Goal: Task Accomplishment & Management: Manage account settings

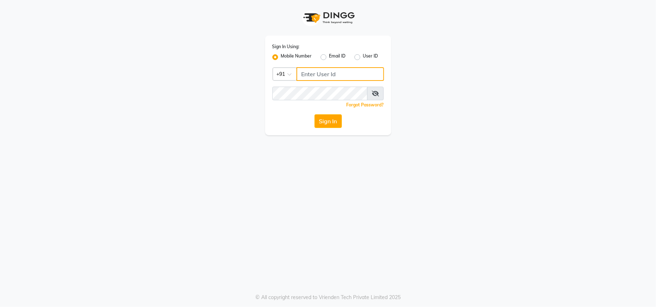
click at [323, 74] on input "Username" at bounding box center [339, 74] width 87 height 14
type input "8655642343"
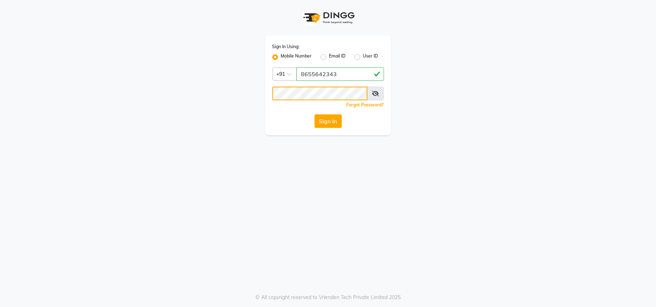
click at [314, 115] on button "Sign In" at bounding box center [327, 122] width 27 height 14
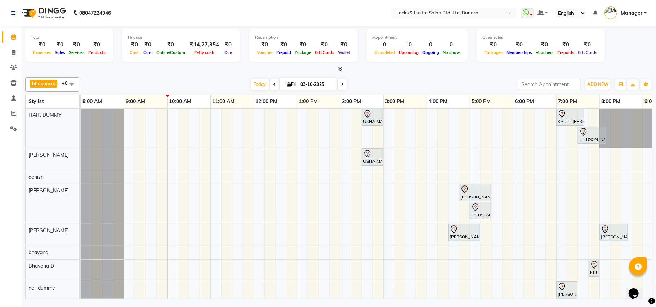
click at [377, 75] on div "bhavana x Bhavana D x danish x HAIR DUMMY x Nabi Ahmed Shaikh x rehana shaikh x…" at bounding box center [338, 187] width 627 height 225
click at [391, 76] on div "bhavana x Bhavana D x danish x HAIR DUMMY x Nabi Ahmed Shaikh x rehana shaikh x…" at bounding box center [338, 187] width 627 height 225
click at [14, 50] on icon at bounding box center [14, 52] width 4 height 5
select select "6029"
select select "service"
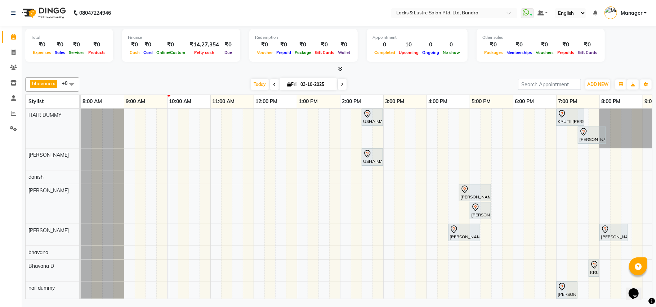
click at [390, 70] on div at bounding box center [338, 70] width 627 height 8
drag, startPoint x: 446, startPoint y: 292, endPoint x: 385, endPoint y: 288, distance: 60.6
click at [385, 288] on div "USHA MAURITIUS, TK02, 02:30 PM-03:00 PM, New WOMENS HAIRWASH - L KRUTII SUNDAR …" at bounding box center [426, 206] width 691 height 195
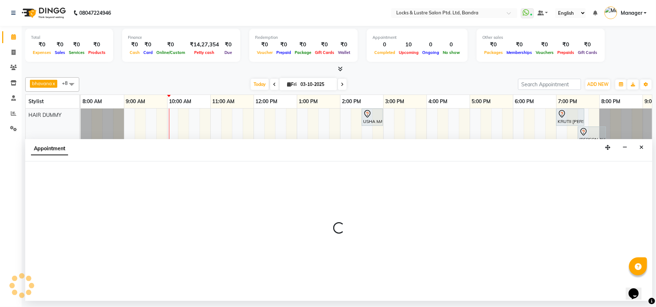
select select "91872"
select select "900"
select select "tentative"
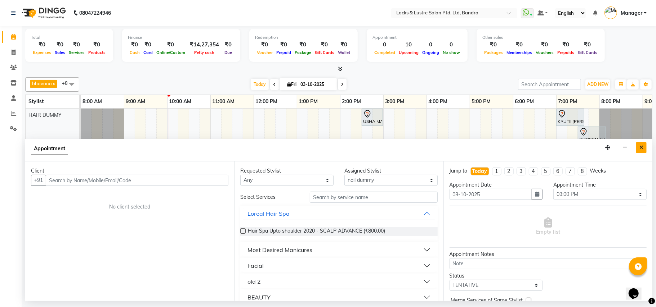
click at [642, 149] on icon "Close" at bounding box center [641, 147] width 4 height 5
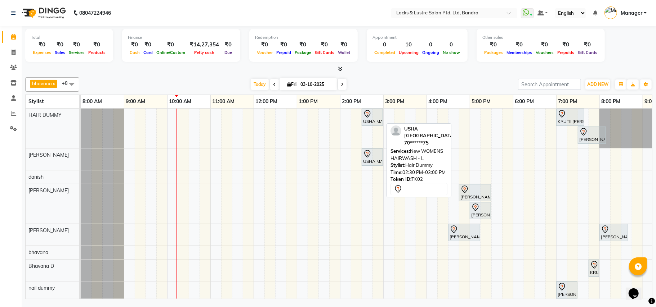
click at [379, 117] on div at bounding box center [372, 114] width 18 height 9
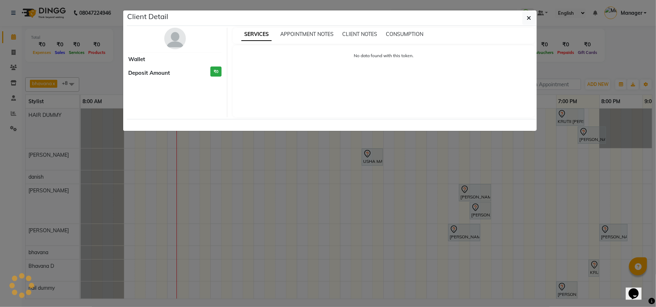
select select "7"
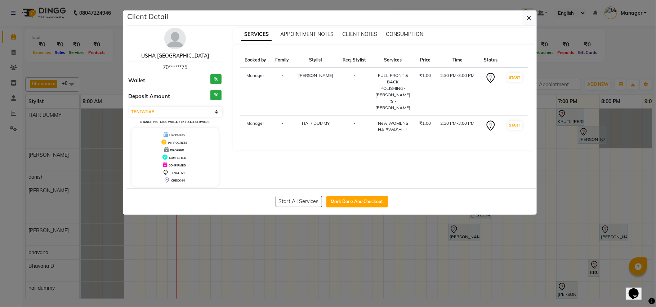
click at [179, 54] on link "USHA [GEOGRAPHIC_DATA]" at bounding box center [175, 56] width 68 height 6
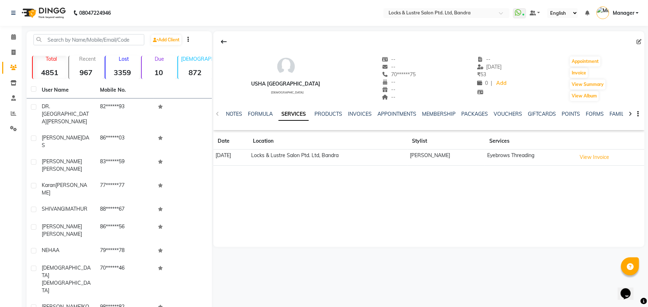
click at [422, 259] on div "USHA MAURITIUS female -- -- 70******75 -- -- -- -- 23-09-2025 ₹ 53 0 | Add Appo…" at bounding box center [428, 199] width 433 height 336
click at [355, 10] on nav "08047224946 Select Location × Locks & Lustre Salon Ptd. Ltd, Bandra WhatsApp St…" at bounding box center [324, 13] width 648 height 26
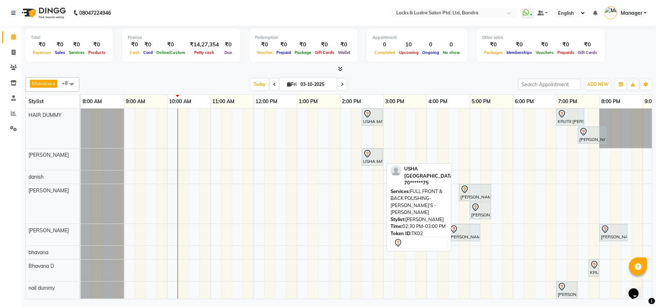
click at [369, 161] on div "USHA MAURITIUS, TK02, 02:30 PM-03:00 PM, FULL FRONT & BACK POLISHING- [PERSON_N…" at bounding box center [372, 157] width 20 height 15
select select "7"
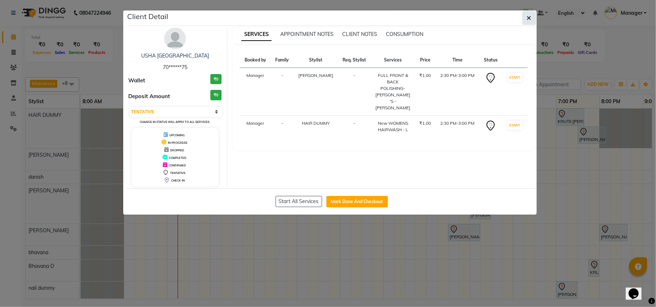
click at [529, 18] on icon "button" at bounding box center [529, 18] width 4 height 6
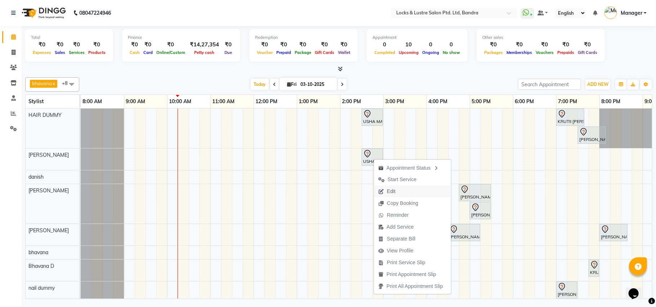
click at [389, 190] on span "Edit" at bounding box center [391, 192] width 9 height 8
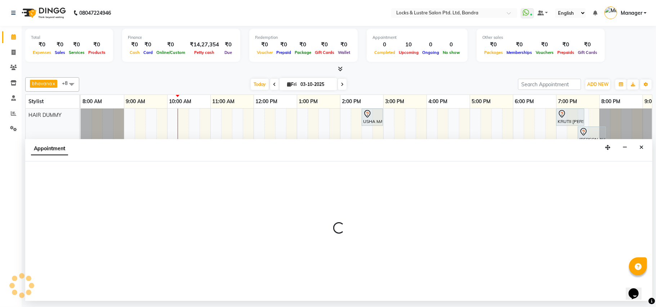
select select "tentative"
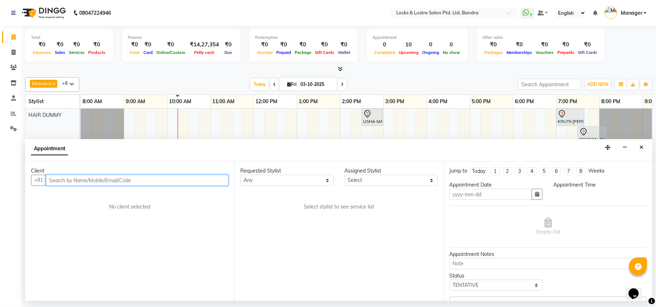
type input "03-10-2025"
select select "55307"
select select "870"
select select "2923"
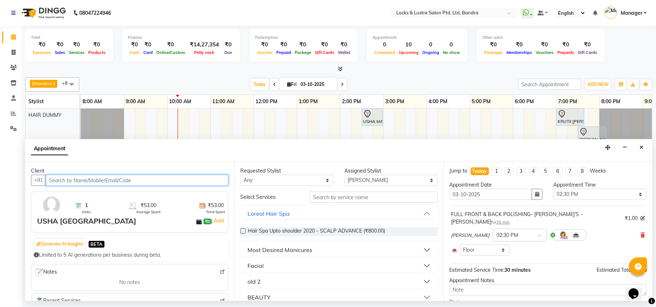
select select "2923"
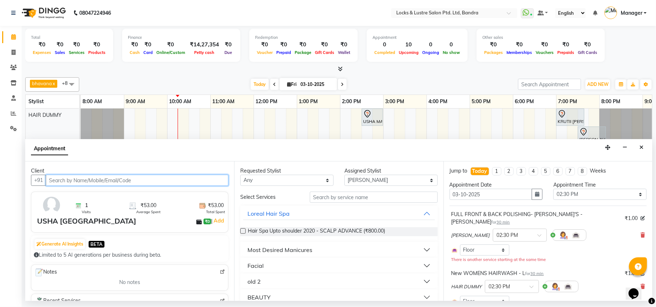
scroll to position [0, 87]
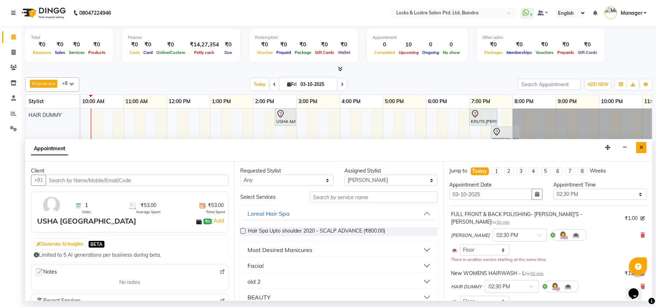
click at [640, 148] on icon "Close" at bounding box center [641, 147] width 4 height 5
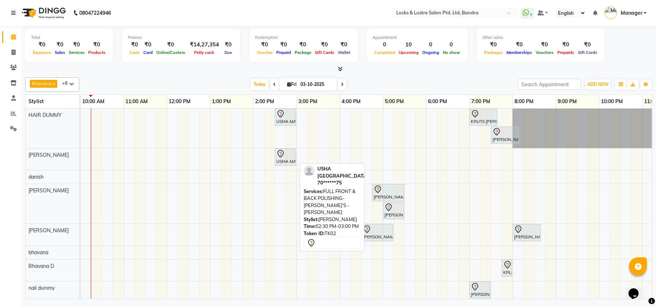
click at [281, 158] on icon at bounding box center [280, 154] width 9 height 9
select select "7"
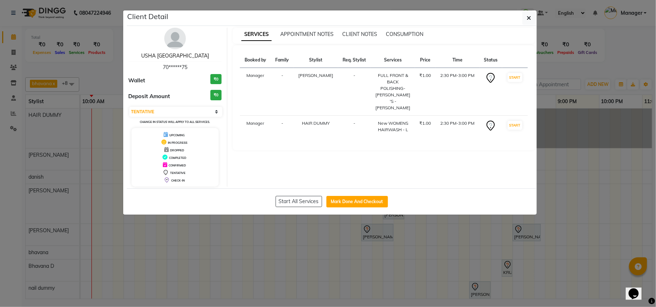
click at [179, 54] on link "USHA [GEOGRAPHIC_DATA]" at bounding box center [175, 56] width 68 height 6
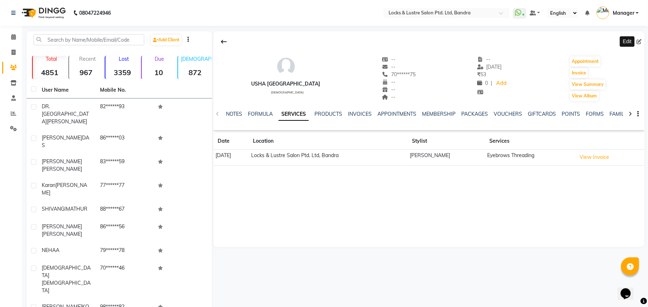
click at [640, 42] on icon at bounding box center [639, 41] width 5 height 5
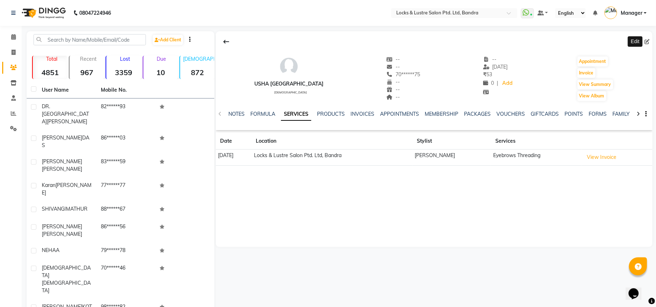
select select "female"
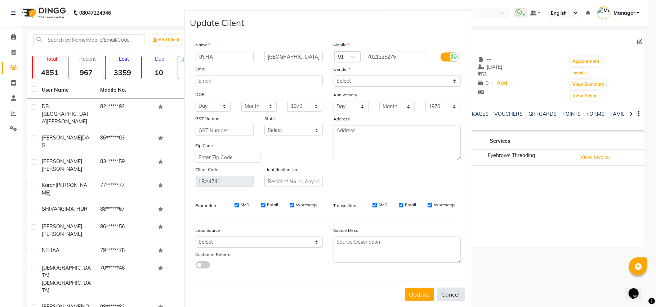
click at [443, 292] on button "Cancel" at bounding box center [451, 295] width 28 height 14
select select
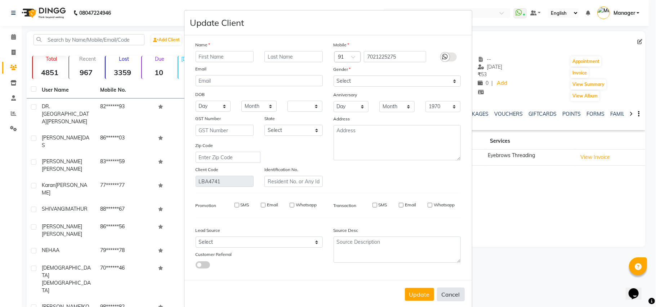
select select
checkbox input "false"
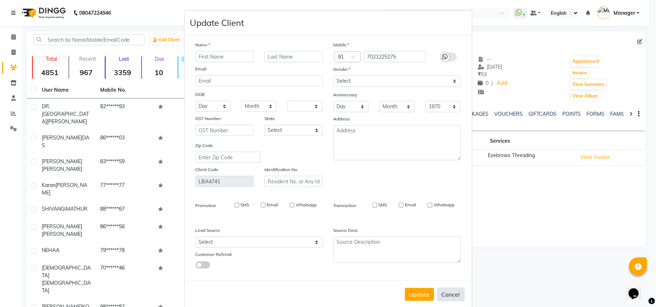
checkbox input "false"
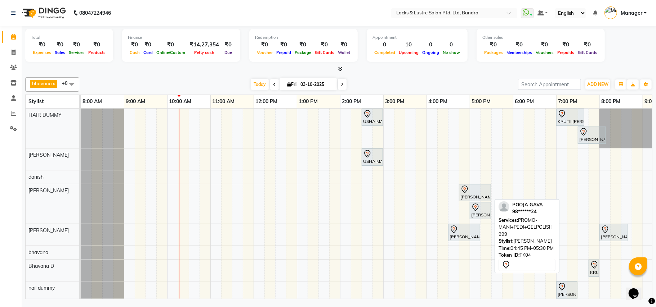
click at [472, 189] on div at bounding box center [474, 189] width 29 height 9
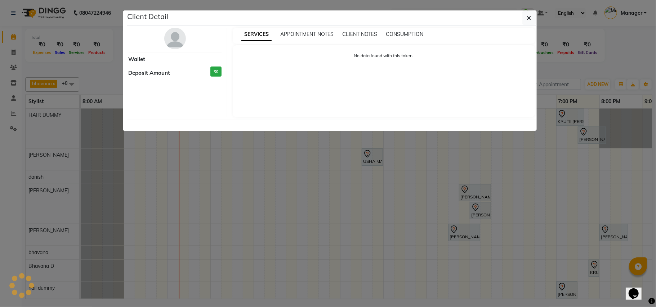
select select "7"
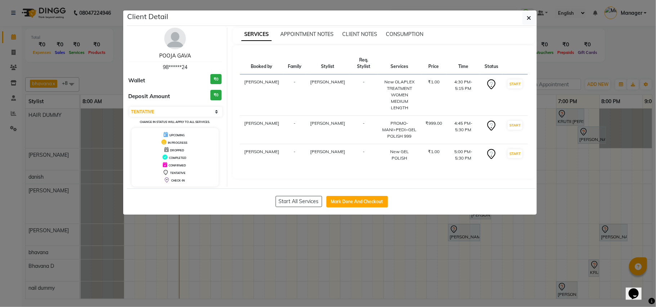
click at [169, 54] on link "POOJA GAVA" at bounding box center [175, 56] width 32 height 6
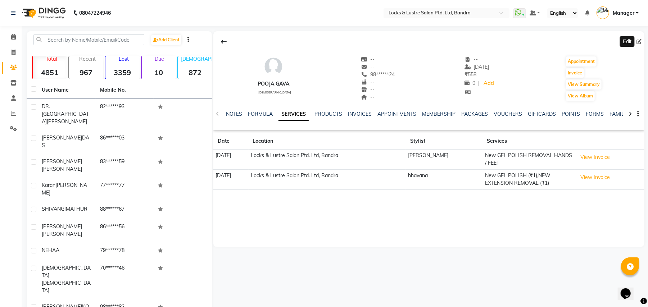
click at [638, 39] on icon at bounding box center [639, 41] width 5 height 5
select select "female"
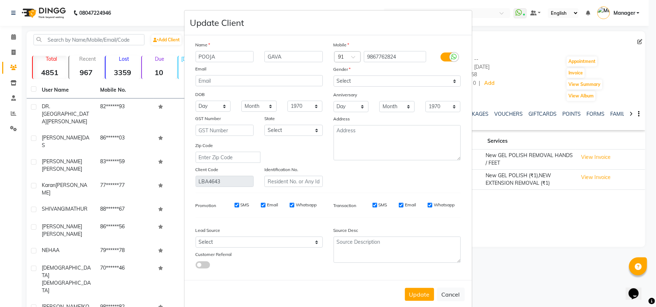
click at [444, 289] on button "Cancel" at bounding box center [451, 295] width 28 height 14
select select
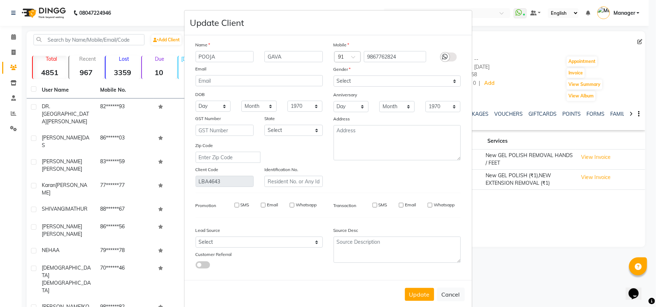
select select
checkbox input "false"
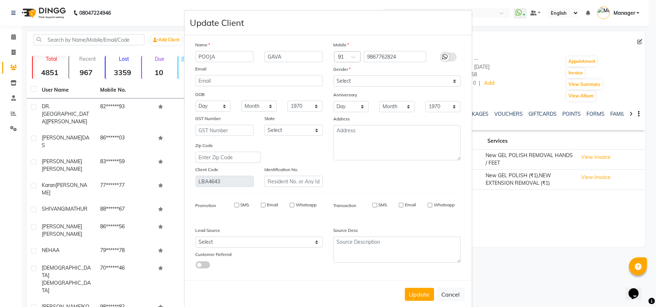
checkbox input "false"
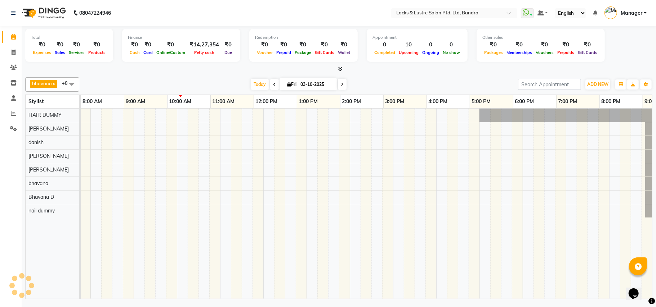
scroll to position [0, 120]
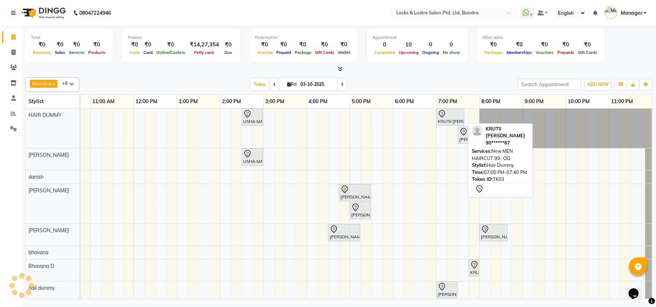
click at [447, 117] on div at bounding box center [449, 114] width 25 height 9
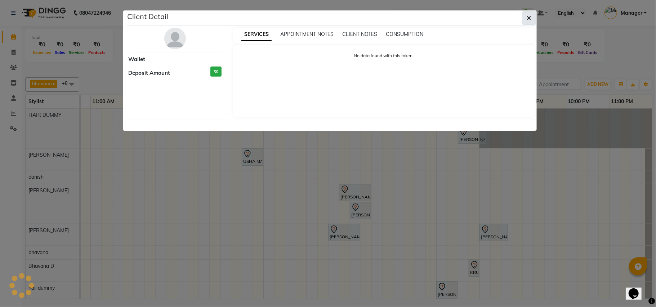
click at [529, 17] on icon "button" at bounding box center [529, 18] width 4 height 6
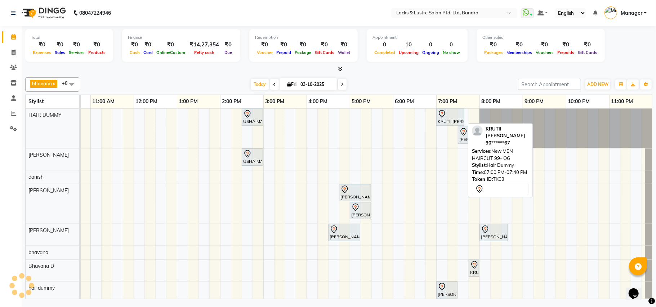
click at [448, 116] on div at bounding box center [449, 114] width 25 height 9
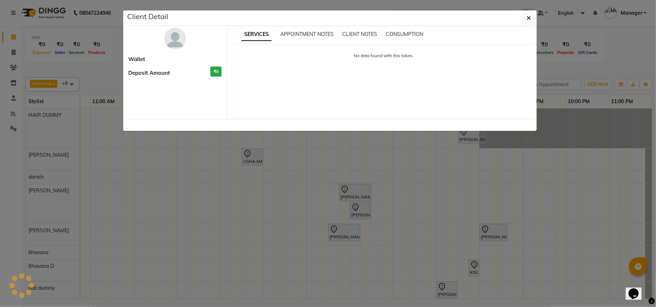
select select "7"
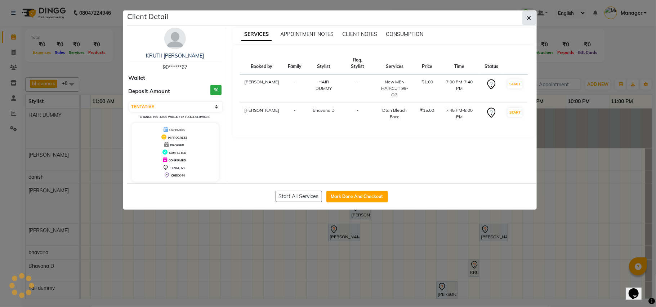
click at [529, 17] on icon "button" at bounding box center [529, 18] width 4 height 6
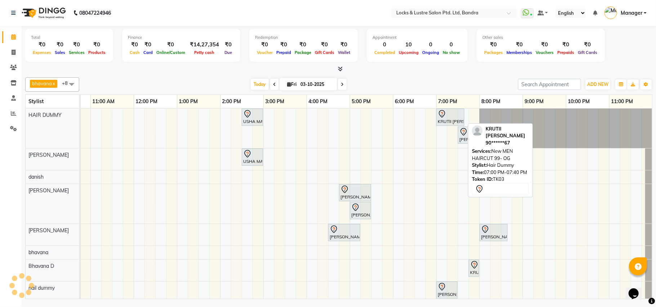
click at [449, 120] on div "KRUTII [PERSON_NAME], TK03, 07:00 PM-07:40 PM, New MEN HAIRCUT 99- OG" at bounding box center [450, 117] width 27 height 15
select select "7"
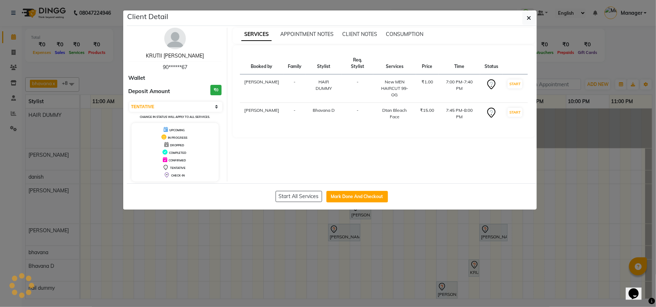
click at [176, 53] on link "KRUTII SUNDAR PATRA" at bounding box center [175, 56] width 58 height 6
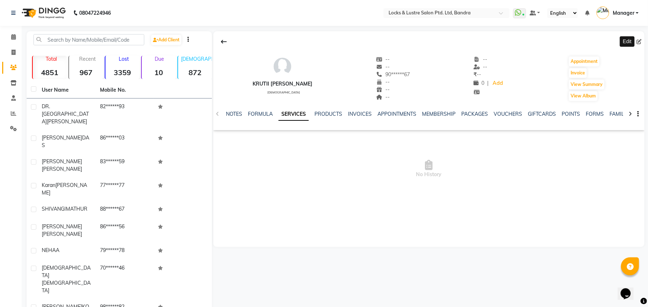
click at [638, 40] on icon at bounding box center [639, 41] width 5 height 5
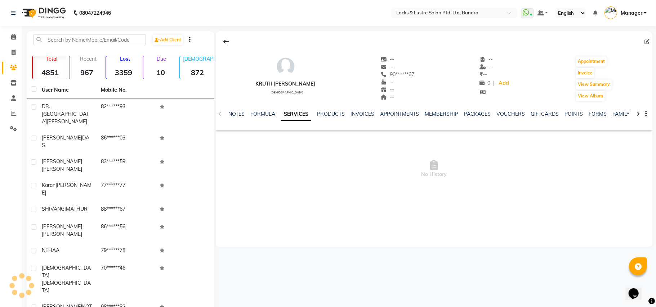
select select "female"
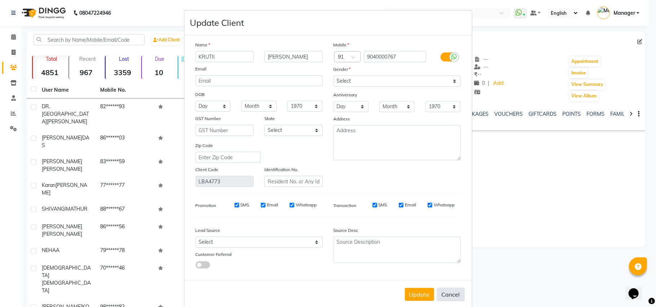
click at [445, 290] on button "Cancel" at bounding box center [451, 295] width 28 height 14
select select
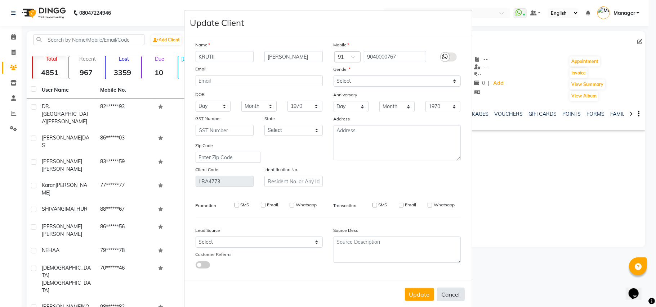
select select
checkbox input "false"
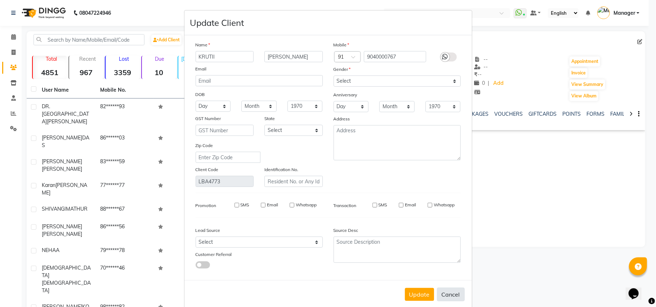
checkbox input "false"
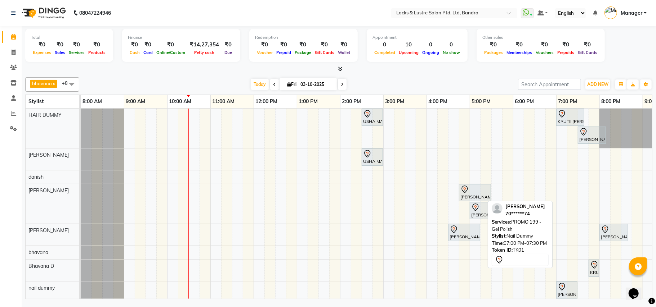
click at [566, 286] on div at bounding box center [566, 287] width 18 height 9
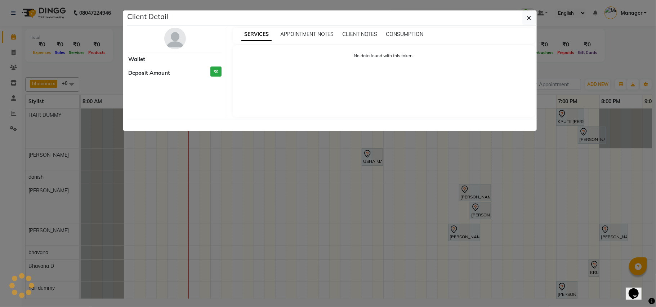
select select "7"
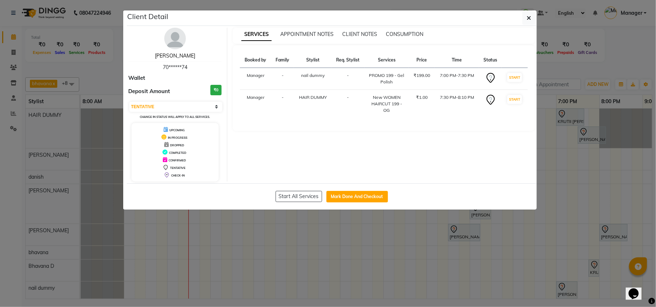
click at [171, 54] on link "RIYA PANDE" at bounding box center [175, 56] width 40 height 6
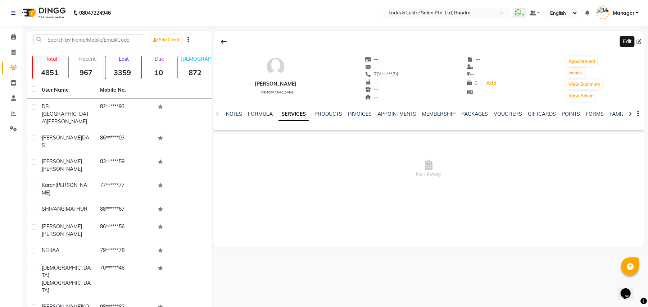
click at [639, 42] on icon at bounding box center [639, 41] width 5 height 5
select select "female"
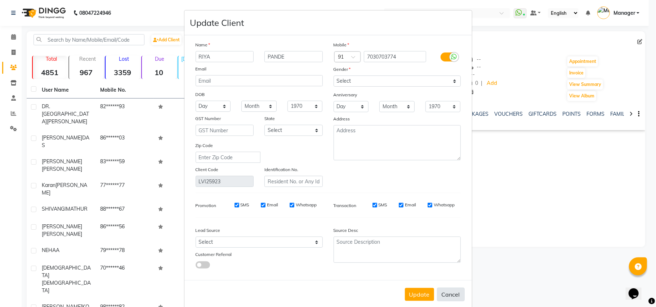
click at [447, 293] on button "Cancel" at bounding box center [451, 295] width 28 height 14
select select
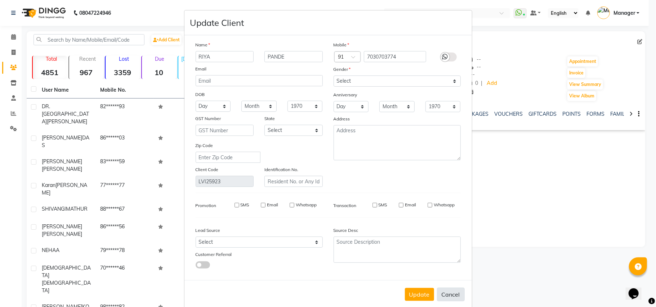
select select
checkbox input "false"
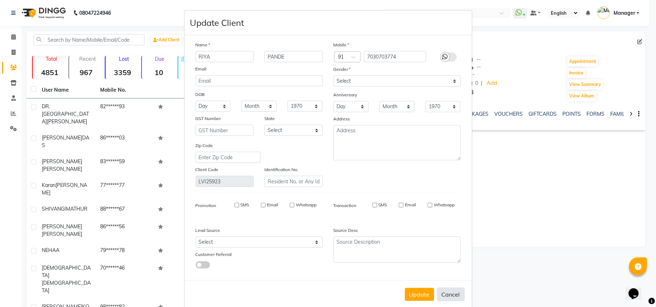
checkbox input "false"
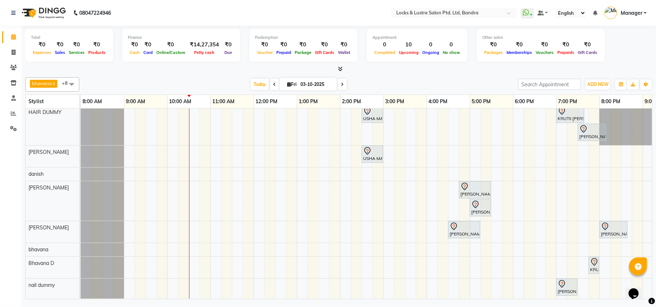
scroll to position [12, 0]
click at [464, 78] on div "bhavana x Bhavana D x danish x HAIR DUMMY x [PERSON_NAME] x [PERSON_NAME] x [PE…" at bounding box center [338, 84] width 627 height 14
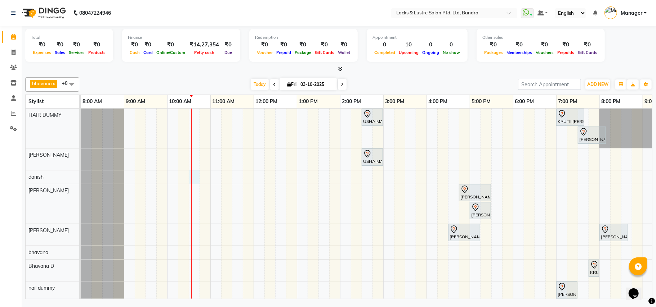
click at [191, 176] on div at bounding box center [191, 206] width 0 height 195
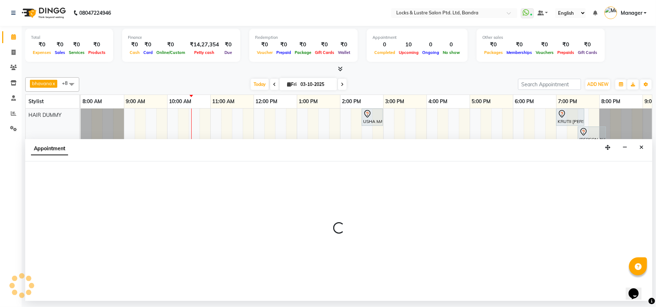
select select "62969"
select select "tentative"
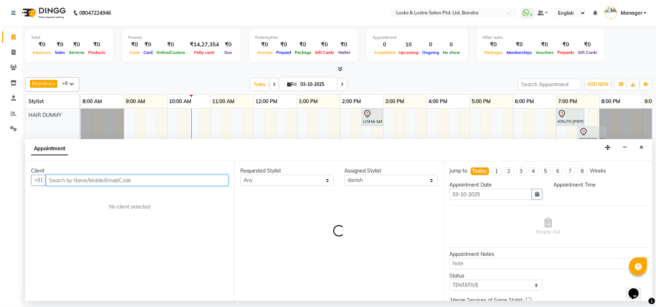
select select "630"
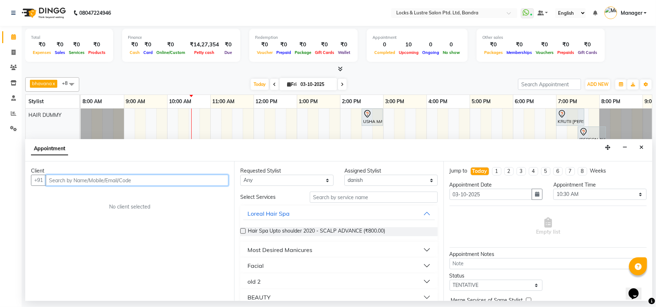
click at [80, 182] on input "text" at bounding box center [137, 180] width 183 height 11
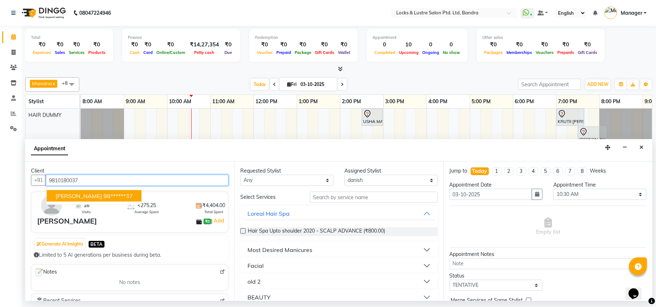
click at [95, 192] on button "THOMAS 98******37" at bounding box center [94, 196] width 95 height 12
type input "98******37"
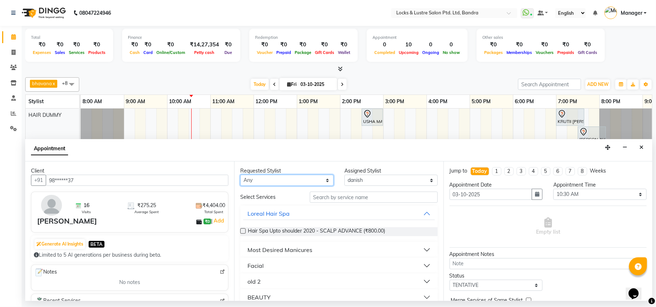
click at [323, 182] on select "Any bhavana Bhavana D danish HAIR DUMMY ikram shaikh Nabi Ahmed Shaikh nail dum…" at bounding box center [286, 180] width 93 height 11
select select "62969"
click at [240, 176] on select "Any bhavana Bhavana D danish HAIR DUMMY ikram shaikh Nabi Ahmed Shaikh nail dum…" at bounding box center [286, 180] width 93 height 11
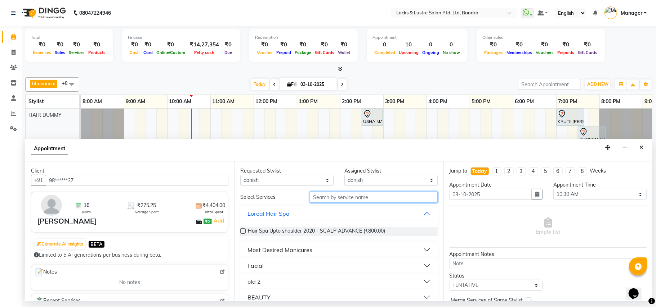
click at [351, 197] on input "text" at bounding box center [374, 197] width 128 height 11
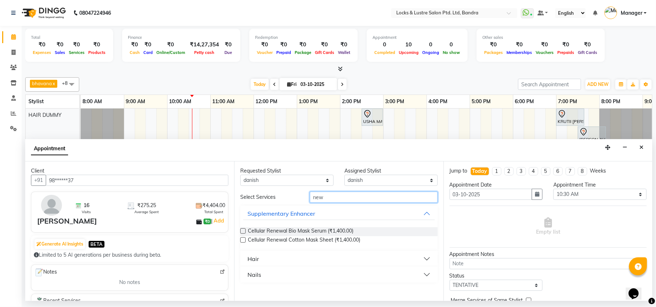
type input "new"
click at [425, 259] on button "Hair" at bounding box center [338, 259] width 191 height 13
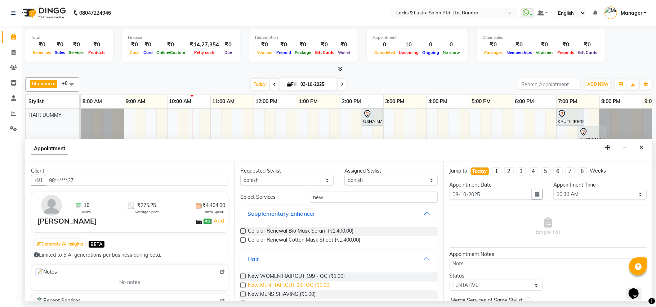
click at [301, 285] on span "New MEN HAIRCUT 99- OG (₹1.00)" at bounding box center [289, 286] width 83 height 9
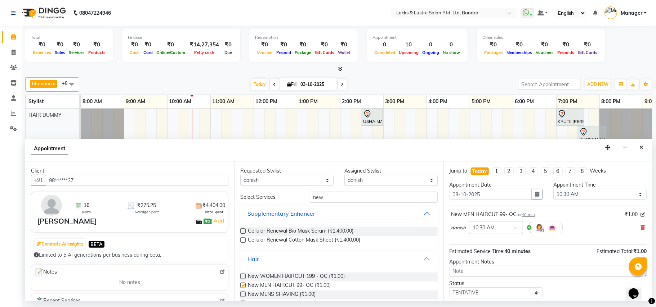
checkbox input "false"
click at [633, 195] on select "Select 09:00 AM 09:15 AM 09:30 AM 09:45 AM 10:00 AM 10:15 AM 10:30 AM 10:45 AM …" at bounding box center [599, 194] width 93 height 11
select select "645"
click at [553, 190] on select "Select 09:00 AM 09:15 AM 09:30 AM 09:45 AM 10:00 AM 10:15 AM 10:30 AM 10:45 AM …" at bounding box center [599, 194] width 93 height 11
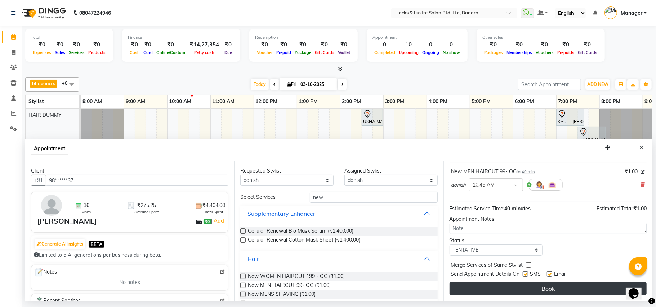
click at [539, 290] on button "Book" at bounding box center [547, 289] width 197 height 13
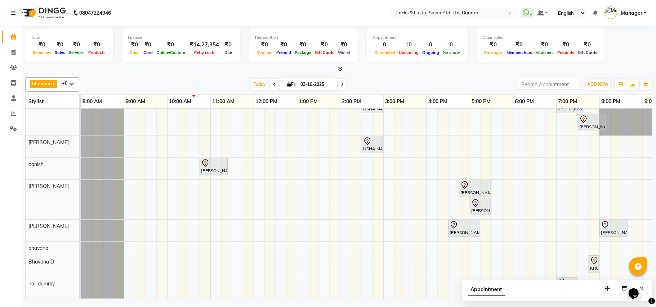
scroll to position [0, 0]
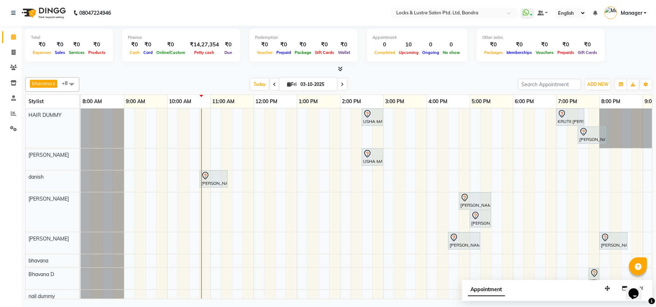
click at [303, 86] on input "03-10-2025" at bounding box center [316, 84] width 36 height 11
select select "10"
select select "2025"
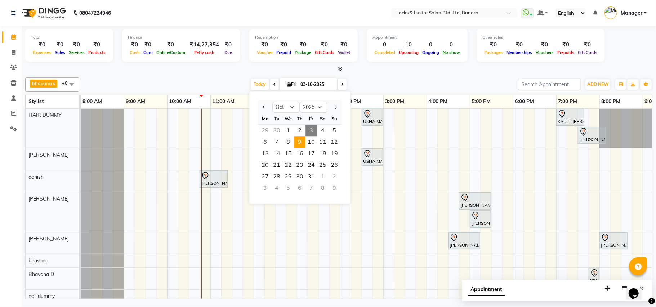
click at [297, 141] on span "9" at bounding box center [300, 142] width 12 height 12
type input "09-10-2025"
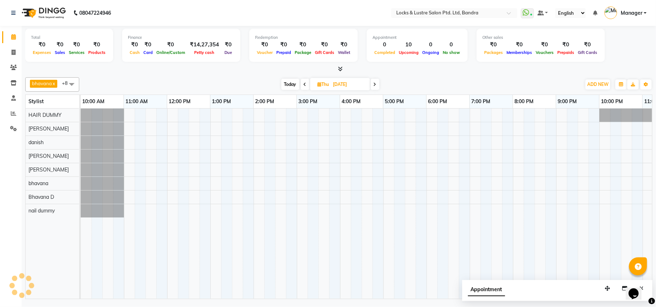
scroll to position [0, 87]
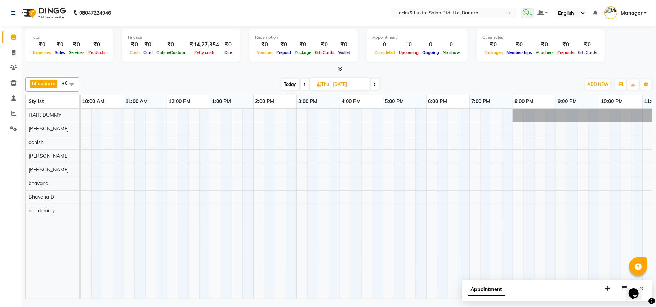
click at [303, 115] on div at bounding box center [339, 204] width 691 height 190
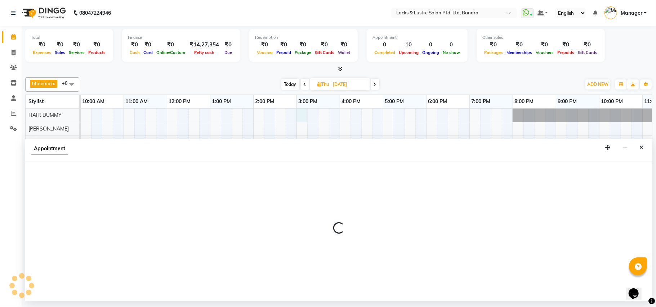
select select "43948"
select select "900"
select select "tentative"
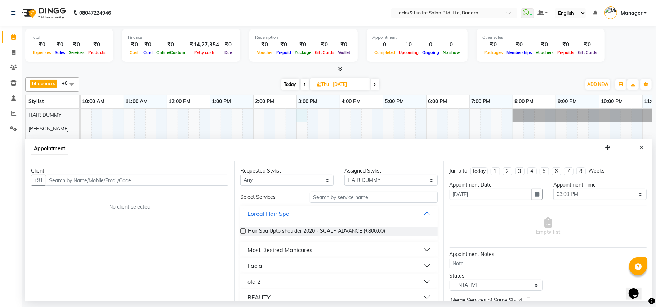
click at [97, 178] on input "text" at bounding box center [137, 180] width 183 height 11
type input "9867800926"
click at [213, 180] on span "Add Client" at bounding box center [213, 180] width 24 height 6
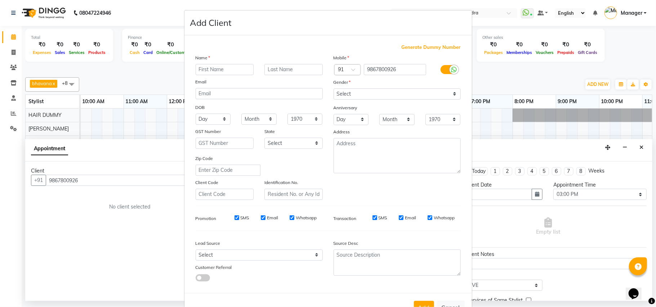
type input "s"
type input "SUJIT"
type input "KAMDE"
click at [449, 94] on select "Select Male Female Other Prefer Not To Say" at bounding box center [396, 94] width 127 height 11
select select "male"
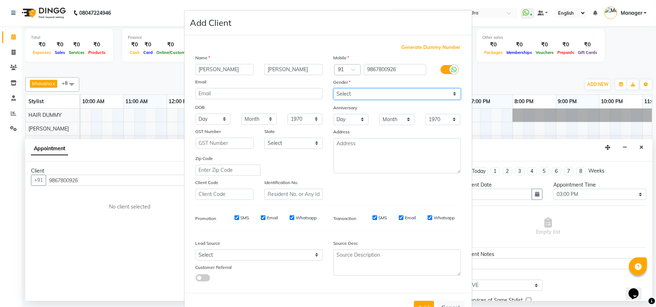
click at [333, 89] on select "Select Male Female Other Prefer Not To Say" at bounding box center [396, 94] width 127 height 11
click at [418, 304] on button "Add" at bounding box center [424, 307] width 20 height 13
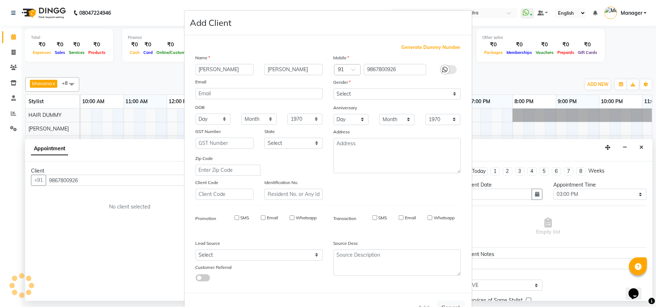
type input "98******26"
select select
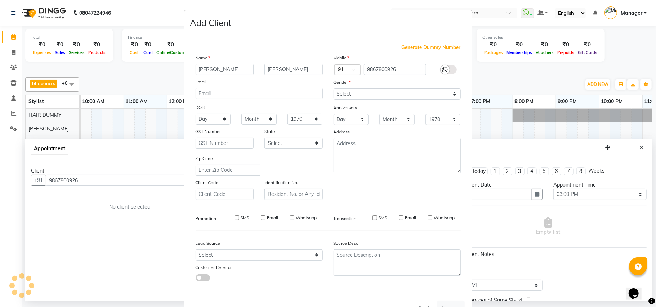
select select
checkbox input "false"
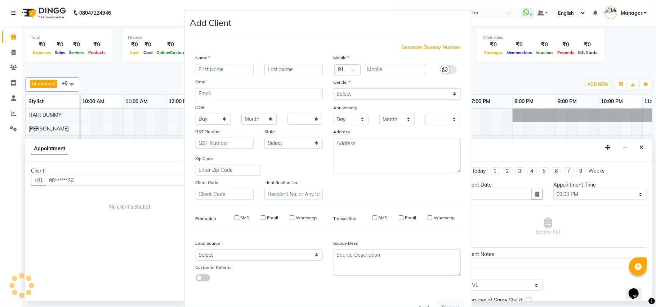
checkbox input "false"
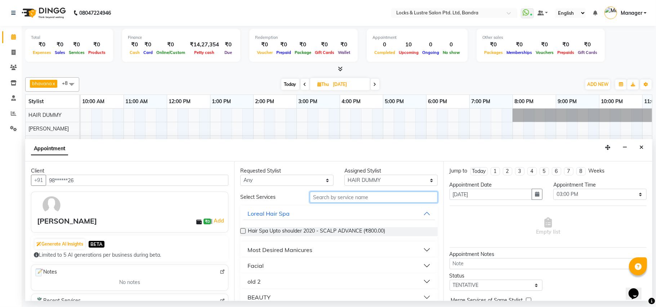
click at [382, 198] on input "text" at bounding box center [374, 197] width 128 height 11
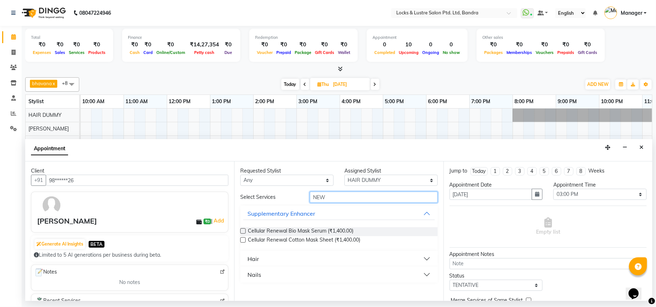
type input "NEW"
click at [428, 259] on button "Hair" at bounding box center [338, 259] width 191 height 13
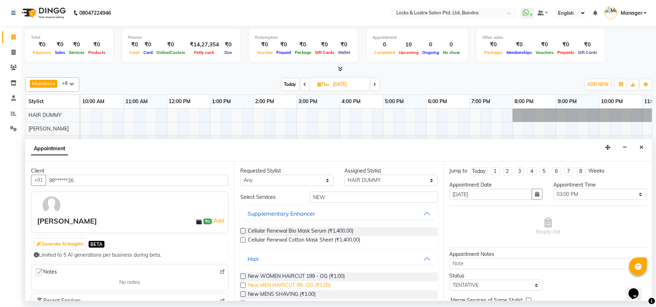
click at [298, 286] on span "New MEN HAIRCUT 99- OG (₹1.00)" at bounding box center [289, 286] width 83 height 9
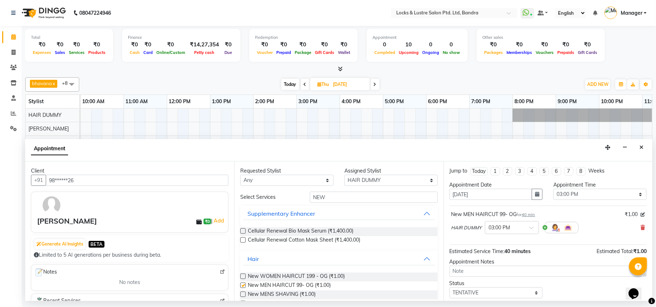
checkbox input "false"
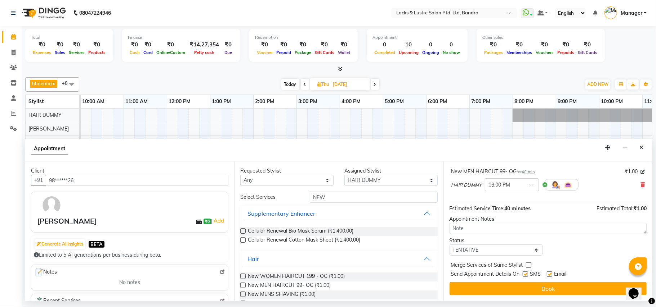
click at [549, 285] on button "Book" at bounding box center [547, 289] width 197 height 13
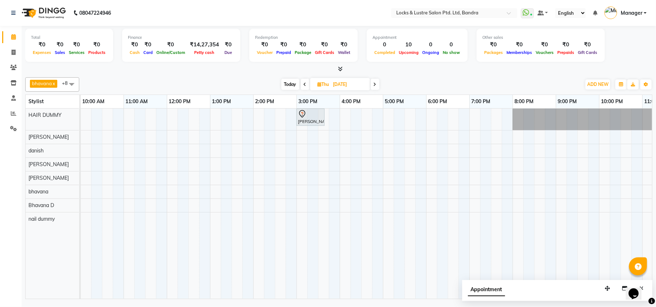
click at [289, 81] on span "Today" at bounding box center [290, 84] width 18 height 11
type input "03-10-2025"
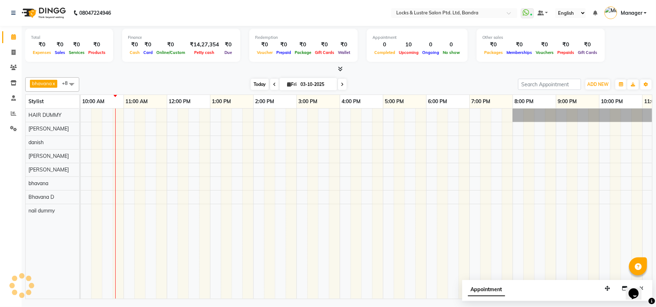
scroll to position [0, 87]
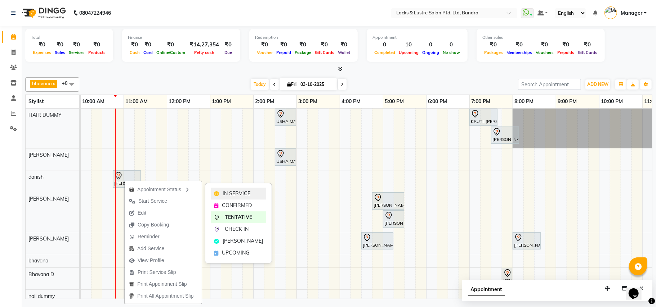
click at [229, 192] on span "IN SERVICE" at bounding box center [237, 194] width 28 height 8
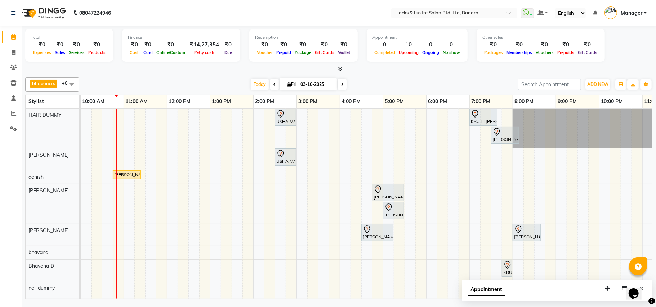
click at [358, 69] on div at bounding box center [338, 70] width 627 height 8
click at [604, 66] on div at bounding box center [338, 70] width 627 height 8
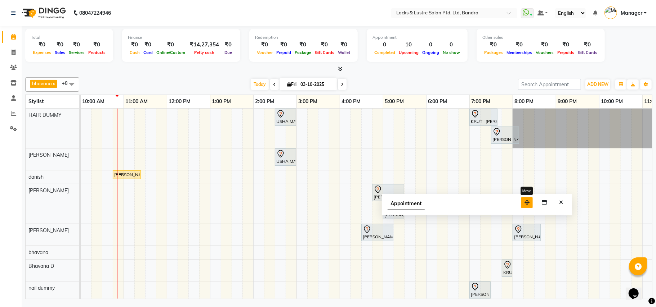
drag, startPoint x: 608, startPoint y: 287, endPoint x: 528, endPoint y: 201, distance: 117.7
click at [528, 201] on button "button" at bounding box center [527, 202] width 12 height 11
click at [562, 203] on icon "Close" at bounding box center [561, 202] width 4 height 5
click at [466, 66] on div at bounding box center [338, 70] width 627 height 8
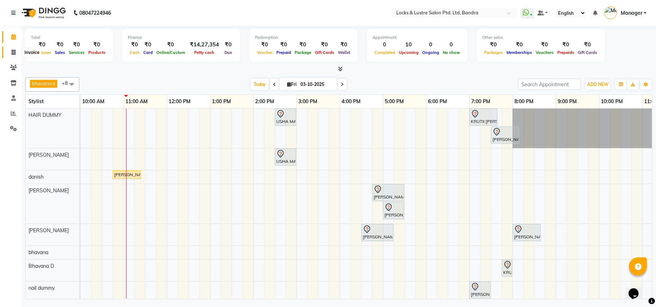
click at [13, 51] on icon at bounding box center [14, 52] width 4 height 5
select select "service"
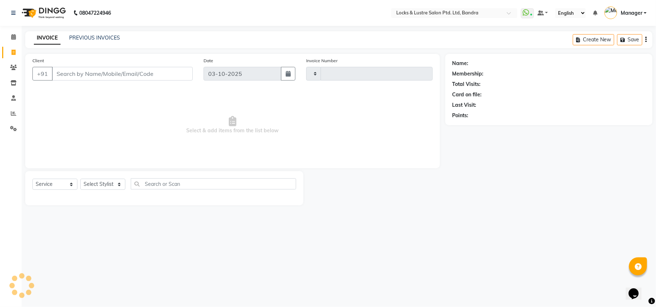
type input "2789"
select select "6029"
click at [443, 237] on div "08047224946 Select Location × Locks & Lustre Salon Ptd. Ltd, Bandra WhatsApp St…" at bounding box center [328, 153] width 656 height 307
click at [323, 209] on main "INVOICE PREVIOUS INVOICES Create New Save Client +91 Date 03-10-2025 Invoice Nu…" at bounding box center [339, 123] width 634 height 185
click at [15, 35] on icon at bounding box center [13, 36] width 5 height 5
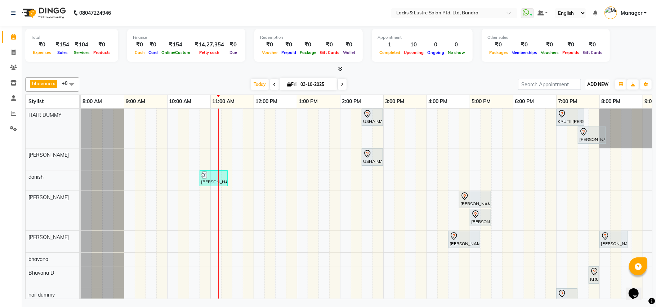
click at [605, 83] on span "ADD NEW" at bounding box center [597, 84] width 21 height 5
click at [578, 117] on link "Add Expense" at bounding box center [581, 117] width 57 height 9
select select "1"
select select "5006"
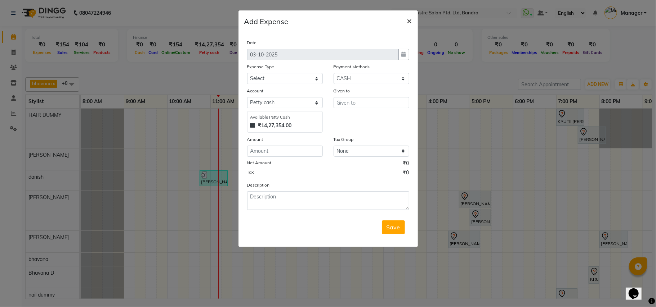
click at [410, 20] on span "×" at bounding box center [409, 20] width 5 height 11
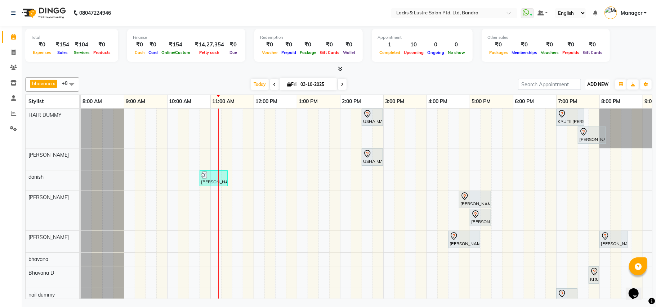
click at [602, 84] on span "ADD NEW" at bounding box center [597, 84] width 21 height 5
click at [579, 116] on link "Add Expense" at bounding box center [581, 117] width 57 height 9
select select "1"
select select "5006"
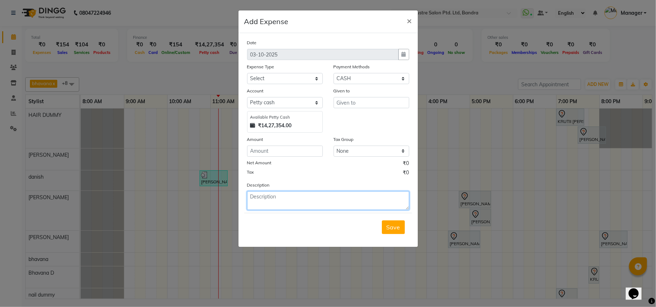
click at [278, 196] on textarea at bounding box center [328, 201] width 162 height 19
type textarea "Invoice #2789 -- To give CASH Tip Rs. 50/- to Danish. via UPI"
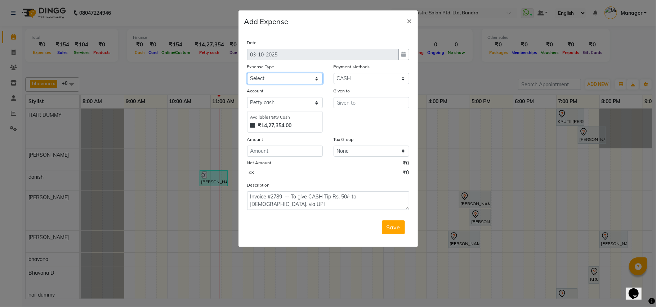
click at [315, 80] on select "Select Advance Salary Bank charges Cash transfer to bank Cash transfer to hub C…" at bounding box center [285, 78] width 76 height 11
select select "15198"
click at [247, 73] on select "Select Advance Salary Bank charges Cash transfer to bank Cash transfer to hub C…" at bounding box center [285, 78] width 76 height 11
click at [283, 102] on select "Select Petty cash Default account" at bounding box center [285, 102] width 76 height 11
select select "5007"
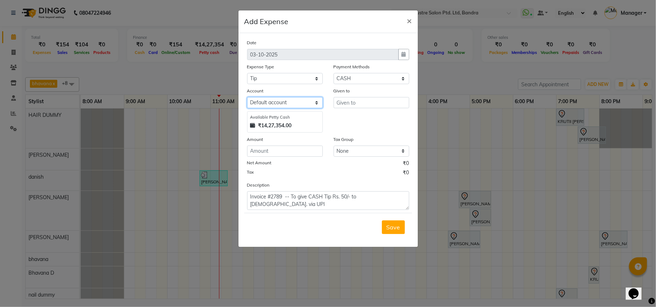
click at [247, 97] on select "Select Petty cash Default account" at bounding box center [285, 102] width 76 height 11
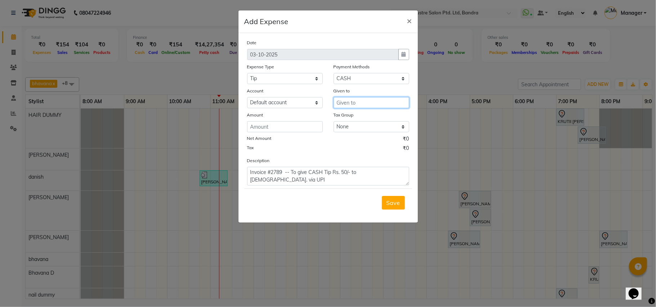
click at [389, 104] on input "text" at bounding box center [371, 102] width 76 height 11
click at [356, 117] on ngb-highlight "dani sh" at bounding box center [369, 117] width 55 height 7
type input "danish"
click at [281, 127] on input "number" at bounding box center [285, 126] width 76 height 11
type input "50"
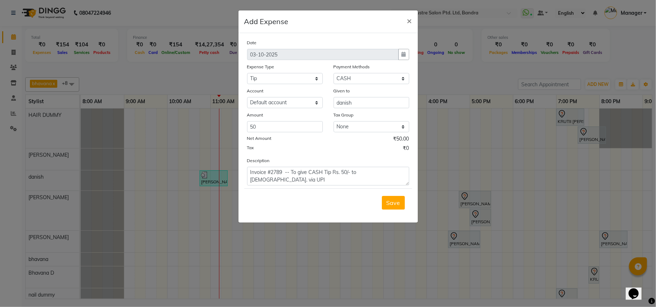
click at [329, 155] on div "Date 03-10-2025 Expense Type Select Advance Salary Bank charges Cash transfer t…" at bounding box center [328, 112] width 162 height 147
click at [395, 201] on span "Save" at bounding box center [393, 202] width 14 height 7
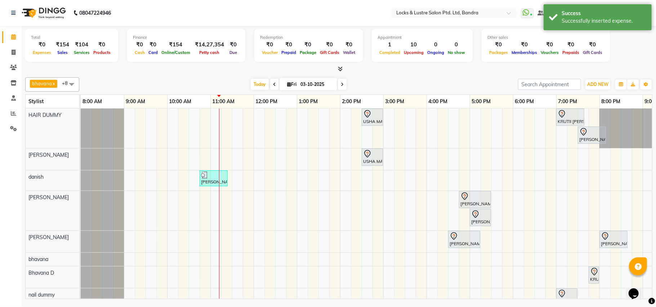
click at [378, 77] on div "bhavana x Bhavana D x danish x HAIR DUMMY x [PERSON_NAME] x [PERSON_NAME] x [PE…" at bounding box center [338, 84] width 627 height 14
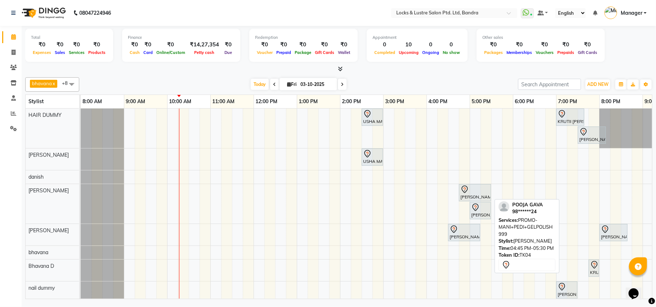
click at [470, 193] on div at bounding box center [474, 189] width 29 height 9
select select "7"
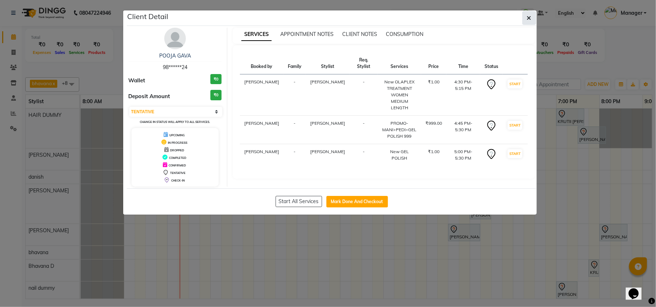
click at [528, 16] on icon "button" at bounding box center [529, 18] width 4 height 6
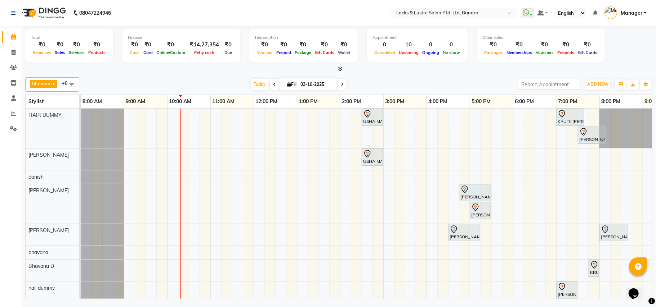
scroll to position [12, 0]
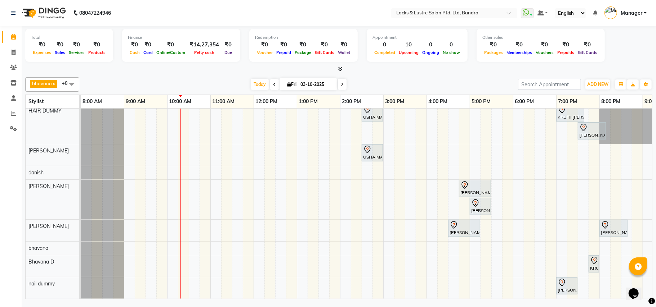
drag, startPoint x: 650, startPoint y: 196, endPoint x: 1, endPoint y: 2, distance: 677.4
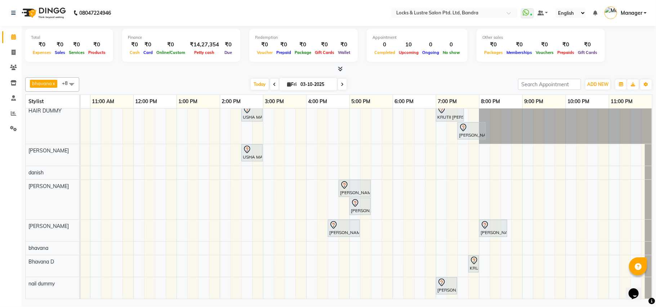
scroll to position [0, 0]
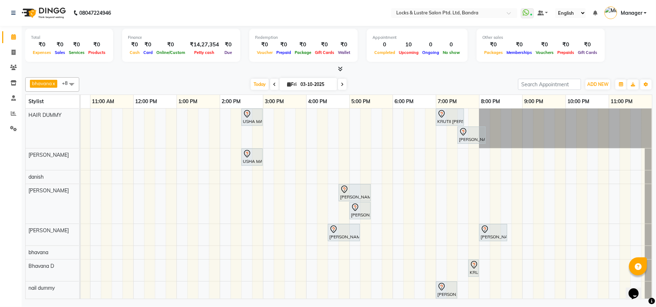
click at [463, 66] on div at bounding box center [338, 70] width 627 height 8
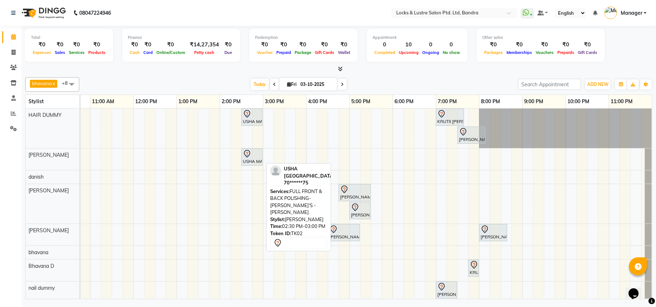
click at [249, 160] on div "USHA MAURITIUS, TK02, 02:30 PM-03:00 PM, FULL FRONT & BACK POLISHING- [PERSON_N…" at bounding box center [252, 157] width 20 height 15
select select "7"
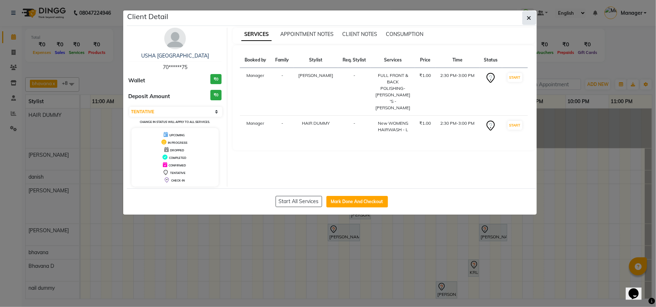
click at [529, 19] on icon "button" at bounding box center [529, 18] width 4 height 6
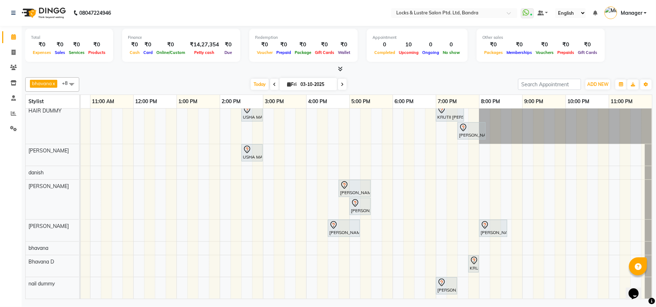
scroll to position [12, 0]
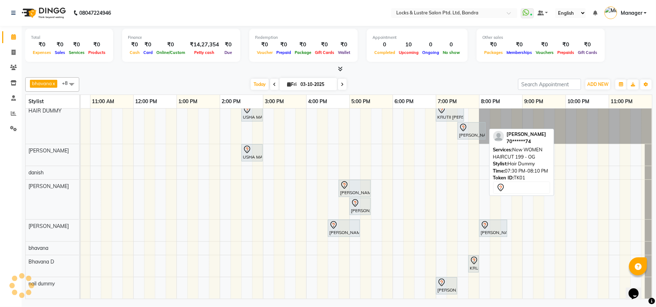
click at [470, 125] on div "[PERSON_NAME], TK01, 07:30 PM-08:10 PM, New WOMEN HAIRCUT 199 - OG" at bounding box center [471, 131] width 27 height 15
select select "7"
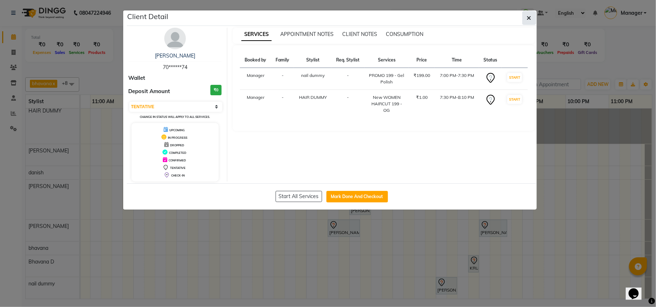
click at [527, 17] on icon "button" at bounding box center [529, 18] width 4 height 6
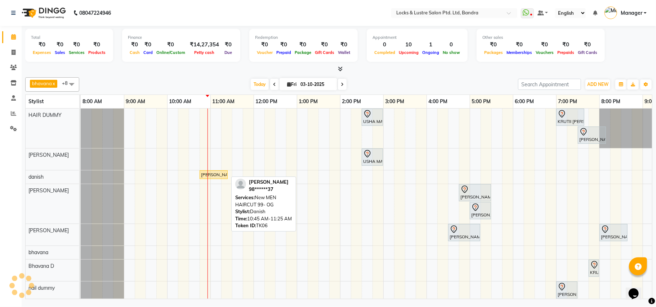
click at [217, 175] on div "[PERSON_NAME], TK06, 10:45 AM-11:25 AM, New MEN HAIRCUT 99- OG" at bounding box center [213, 175] width 27 height 6
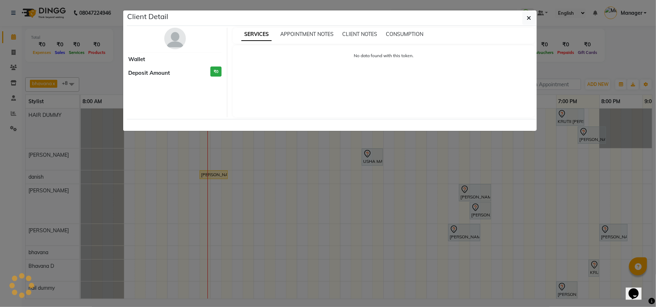
select select "1"
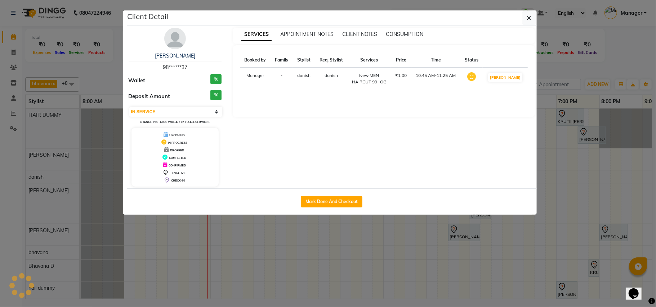
click at [329, 88] on td "danish" at bounding box center [331, 79] width 32 height 22
click at [338, 199] on button "Mark Done And Checkout" at bounding box center [332, 202] width 62 height 12
select select "service"
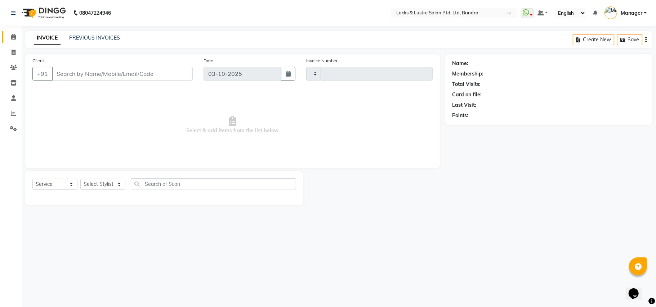
type input "2789"
select select "6029"
type input "98******37"
select select "62969"
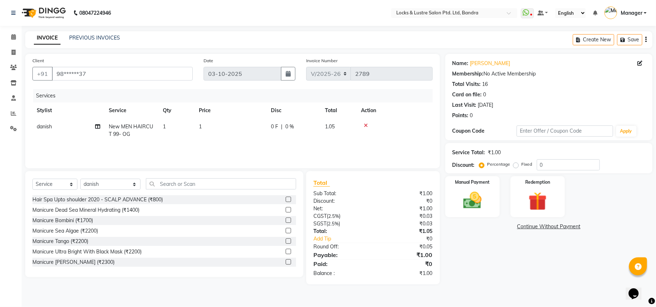
click at [206, 124] on td "1" at bounding box center [230, 131] width 72 height 24
select select "62969"
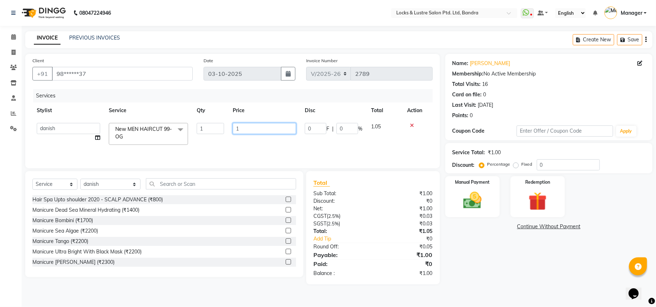
click at [245, 130] on input "1" at bounding box center [264, 128] width 63 height 11
type input "99"
click at [517, 259] on div "Name: Thomas Membership: No Active Membership Total Visits: 16 Card on file: 0 …" at bounding box center [551, 169] width 212 height 231
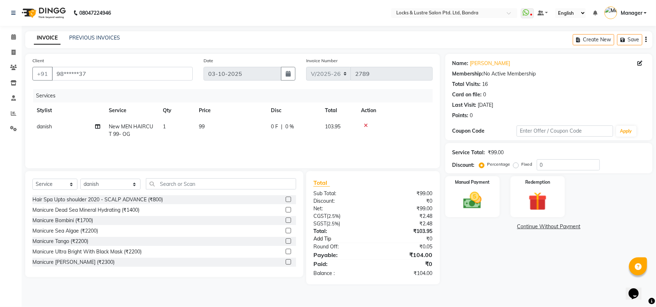
click at [322, 238] on link "Add Tip" at bounding box center [346, 239] width 76 height 8
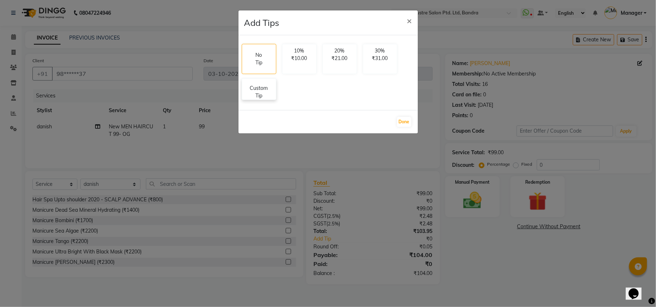
click at [263, 88] on p "Custom Tip" at bounding box center [258, 92] width 25 height 15
select select "62969"
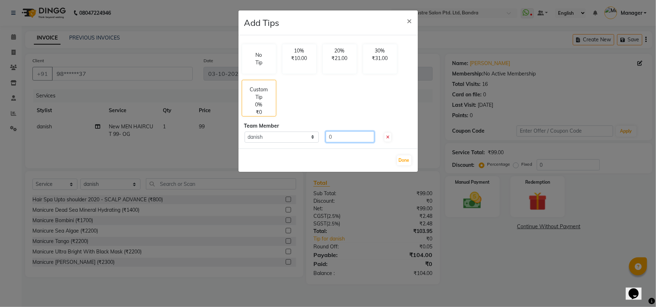
click at [327, 138] on input "0" at bounding box center [350, 136] width 49 height 11
type input "50"
click at [402, 159] on button "Done" at bounding box center [404, 161] width 14 height 10
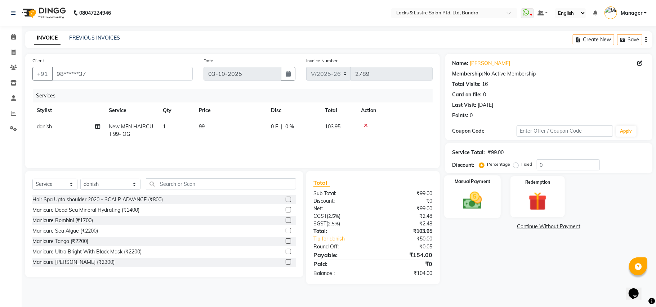
click at [479, 199] on img at bounding box center [472, 201] width 31 height 22
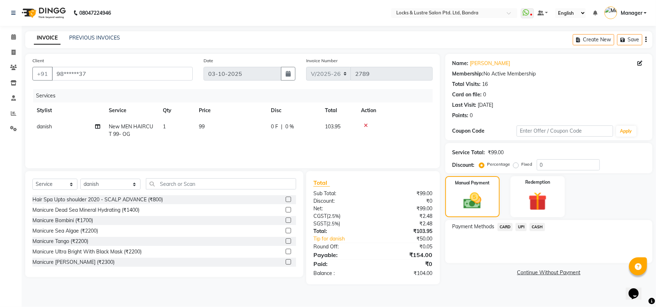
click at [523, 227] on span "UPI" at bounding box center [520, 227] width 11 height 8
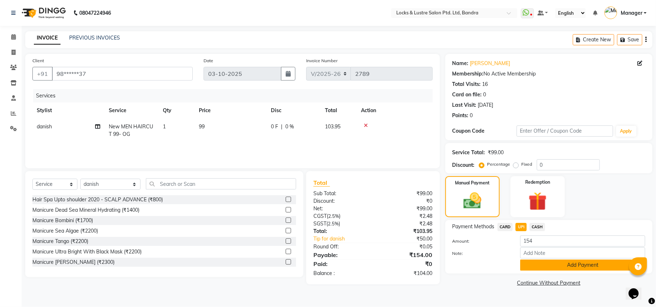
click at [577, 264] on button "Add Payment" at bounding box center [582, 265] width 125 height 11
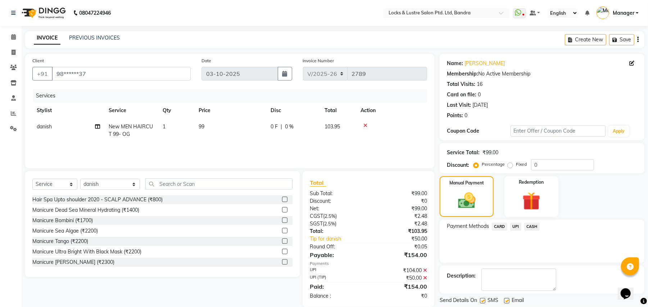
scroll to position [22, 0]
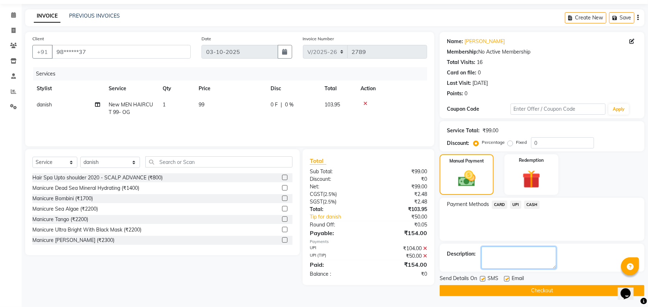
click at [493, 251] on textarea at bounding box center [519, 258] width 75 height 22
click at [506, 249] on textarea at bounding box center [519, 258] width 75 height 22
type textarea "527616257484"
click at [542, 292] on button "Checkout" at bounding box center [542, 291] width 205 height 11
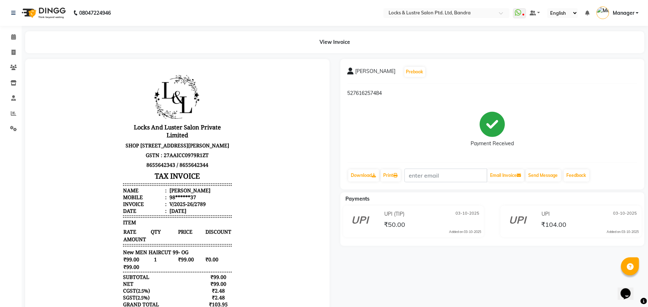
click at [488, 272] on div "THOMAS Prebook 527616257484 Payment Received Download Print Email Invoice Send …" at bounding box center [492, 223] width 315 height 329
click at [13, 37] on icon at bounding box center [13, 36] width 5 height 5
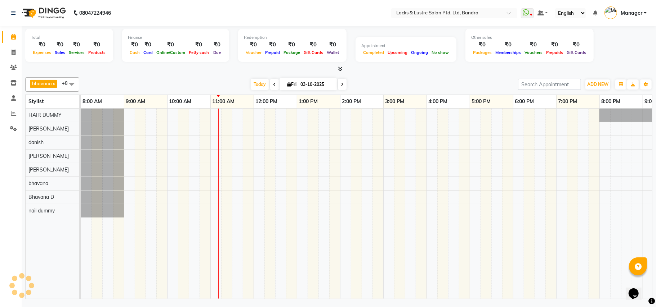
scroll to position [0, 120]
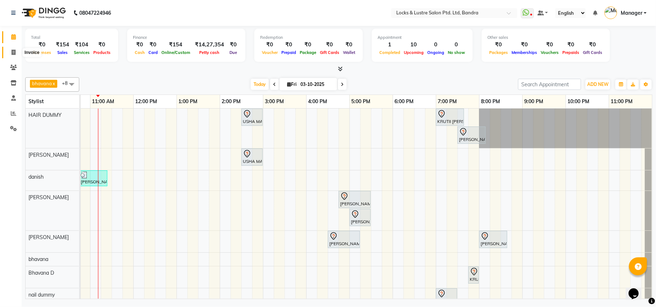
click at [14, 51] on icon at bounding box center [14, 52] width 4 height 5
select select "service"
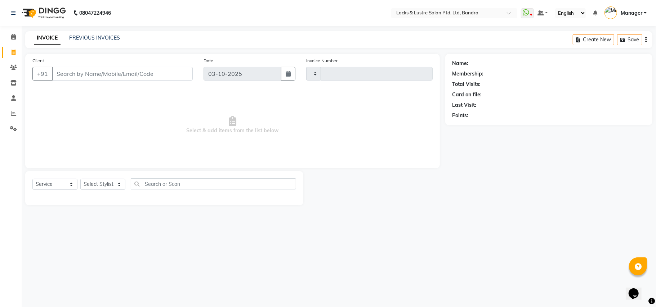
type input "2790"
select select "6029"
click at [83, 35] on link "PREVIOUS INVOICES" at bounding box center [94, 38] width 51 height 6
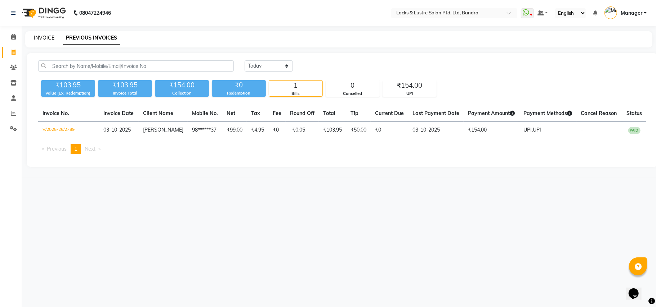
click at [41, 37] on link "INVOICE" at bounding box center [44, 38] width 21 height 6
select select "6029"
select select "service"
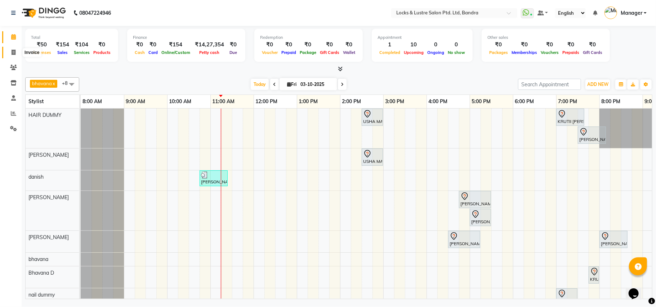
click at [12, 52] on icon at bounding box center [14, 52] width 4 height 5
select select "service"
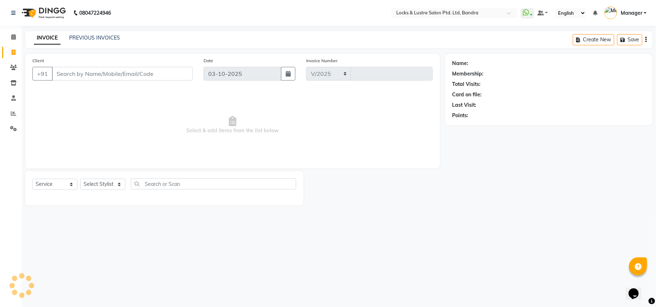
select select "6029"
type input "2790"
click at [81, 37] on link "PREVIOUS INVOICES" at bounding box center [94, 38] width 51 height 6
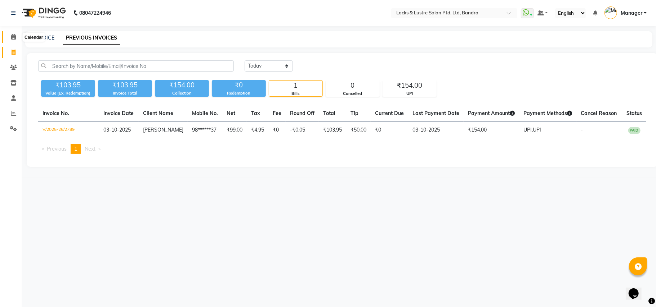
drag, startPoint x: 12, startPoint y: 35, endPoint x: 13, endPoint y: 50, distance: 15.9
click at [13, 35] on icon at bounding box center [13, 36] width 5 height 5
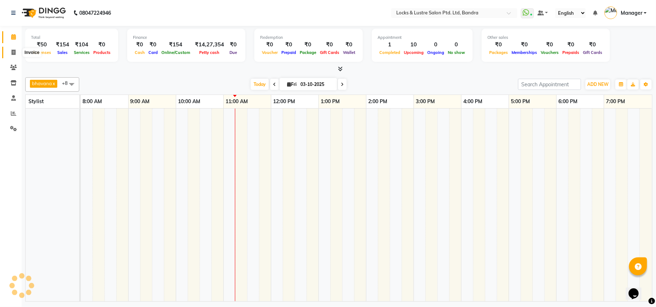
click at [12, 52] on icon at bounding box center [14, 52] width 4 height 5
select select "service"
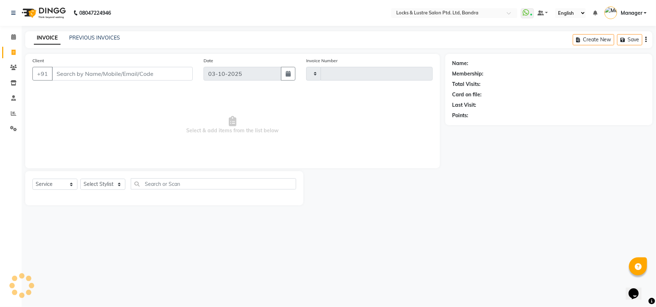
type input "2790"
select select "6029"
click at [13, 35] on icon at bounding box center [13, 36] width 5 height 5
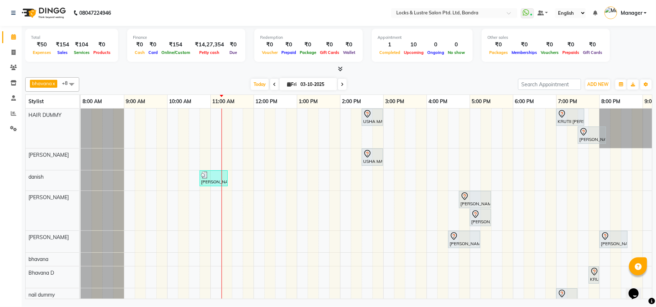
click at [196, 81] on div "[DATE] [DATE]" at bounding box center [298, 84] width 431 height 11
click at [14, 50] on icon at bounding box center [14, 52] width 4 height 5
select select "6029"
select select "service"
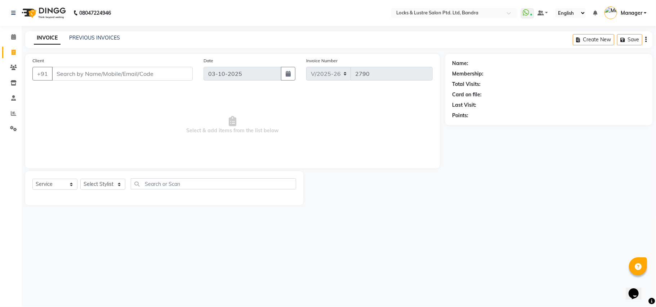
click at [416, 250] on div "08047224946 Select Location × Locks & Lustre Salon Ptd. Ltd, Bandra WhatsApp St…" at bounding box center [328, 153] width 656 height 307
drag, startPoint x: 444, startPoint y: 206, endPoint x: 421, endPoint y: 258, distance: 57.1
click at [449, 203] on main "INVOICE PREVIOUS INVOICES Create New Save Client +91 Date [DATE] Invoice Number…" at bounding box center [339, 123] width 634 height 185
click at [496, 159] on div "Name: Membership: Total Visits: Card on file: Last Visit: Points:" at bounding box center [551, 130] width 212 height 152
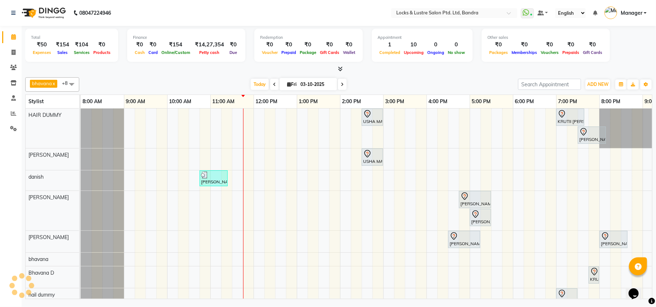
click at [414, 80] on div "[DATE] [DATE]" at bounding box center [298, 84] width 431 height 11
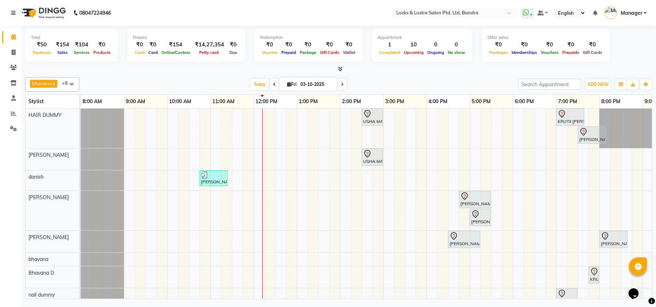
click at [618, 63] on div "Total ₹50 Expenses ₹154 Sales ₹104 Services ₹0 Products Finance ₹0 Cash ₹0 Card…" at bounding box center [338, 46] width 627 height 35
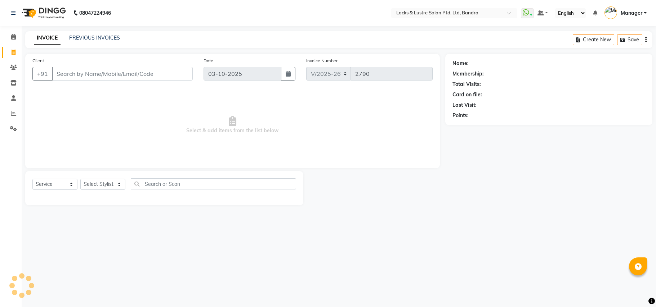
select select "6029"
select select "service"
click at [320, 212] on main "INVOICE PREVIOUS INVOICES Create New Save Client +91 Date [DATE] Invoice Number…" at bounding box center [339, 123] width 634 height 185
drag, startPoint x: 12, startPoint y: 38, endPoint x: 133, endPoint y: 3, distance: 125.6
click at [12, 37] on icon at bounding box center [13, 36] width 5 height 5
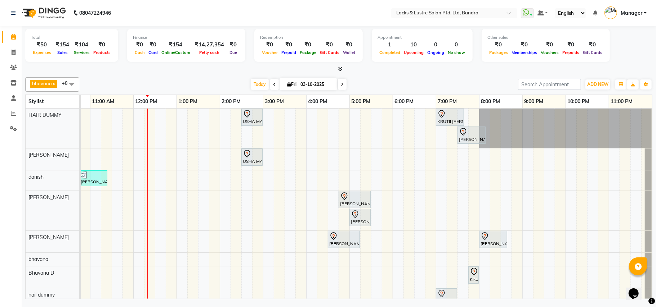
click at [462, 76] on div "bhavana x Bhavana D x danish x HAIR DUMMY x [PERSON_NAME] x [PERSON_NAME] x [PE…" at bounding box center [338, 187] width 627 height 225
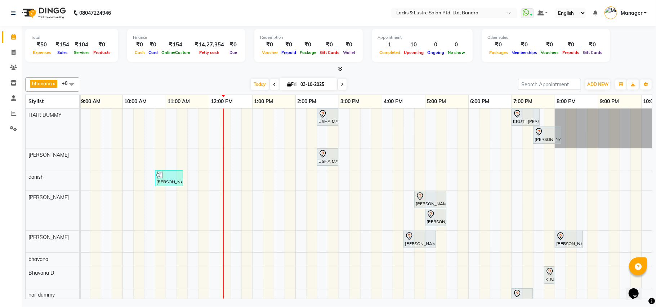
scroll to position [0, 19]
